Goal: Information Seeking & Learning: Learn about a topic

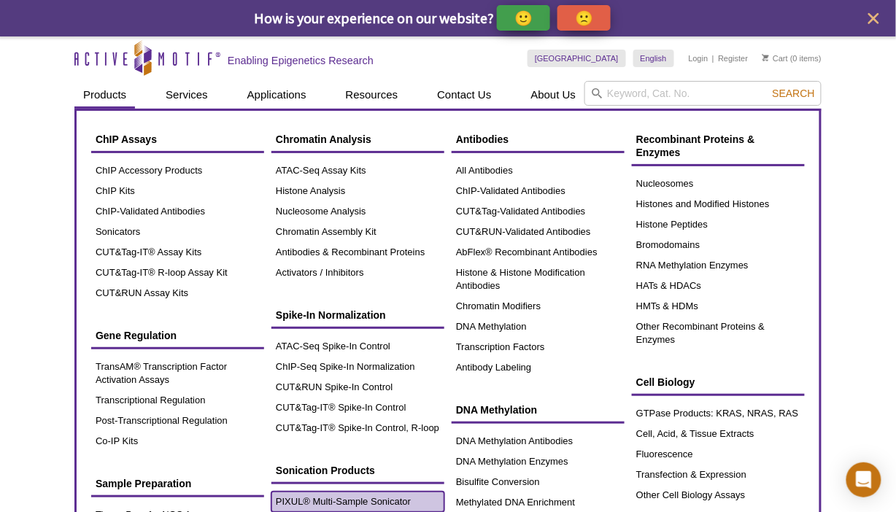
click at [376, 499] on link "PIXUL® Multi-Sample Sonicator" at bounding box center [357, 502] width 173 height 20
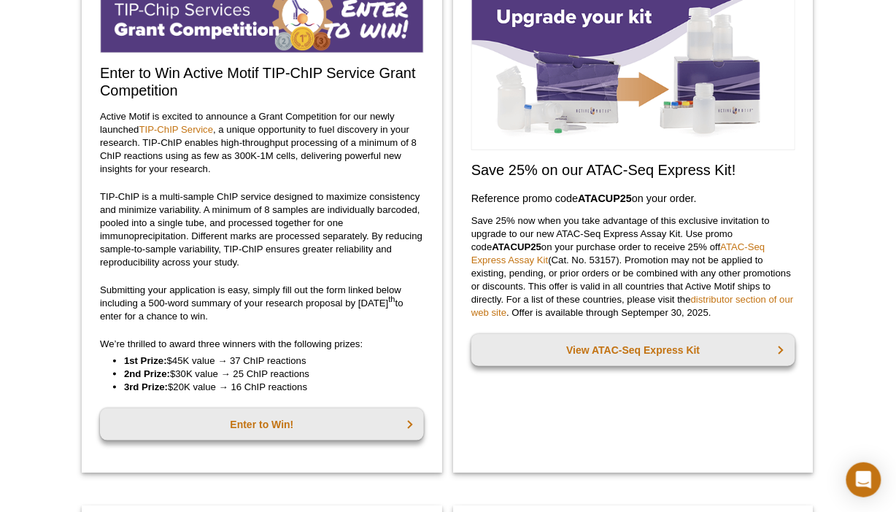
scroll to position [152, 0]
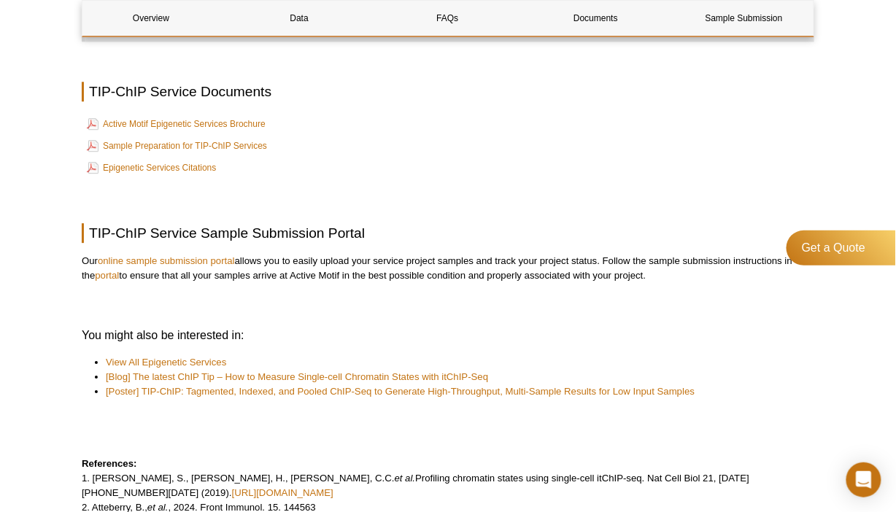
scroll to position [3814, 0]
